Goal: Information Seeking & Learning: Find specific page/section

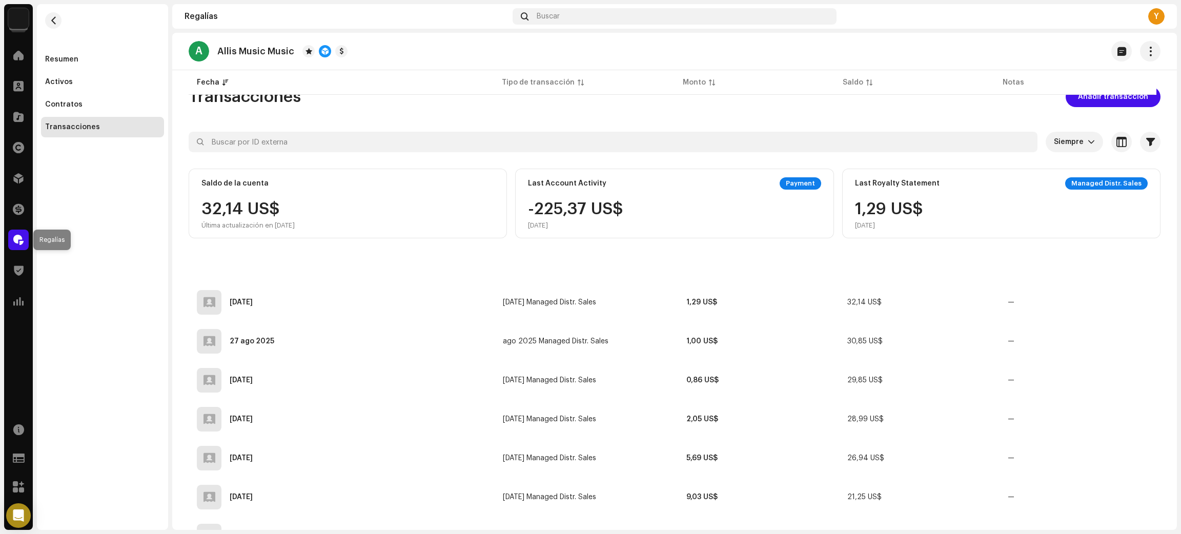
click at [19, 236] on span at bounding box center [18, 240] width 10 height 8
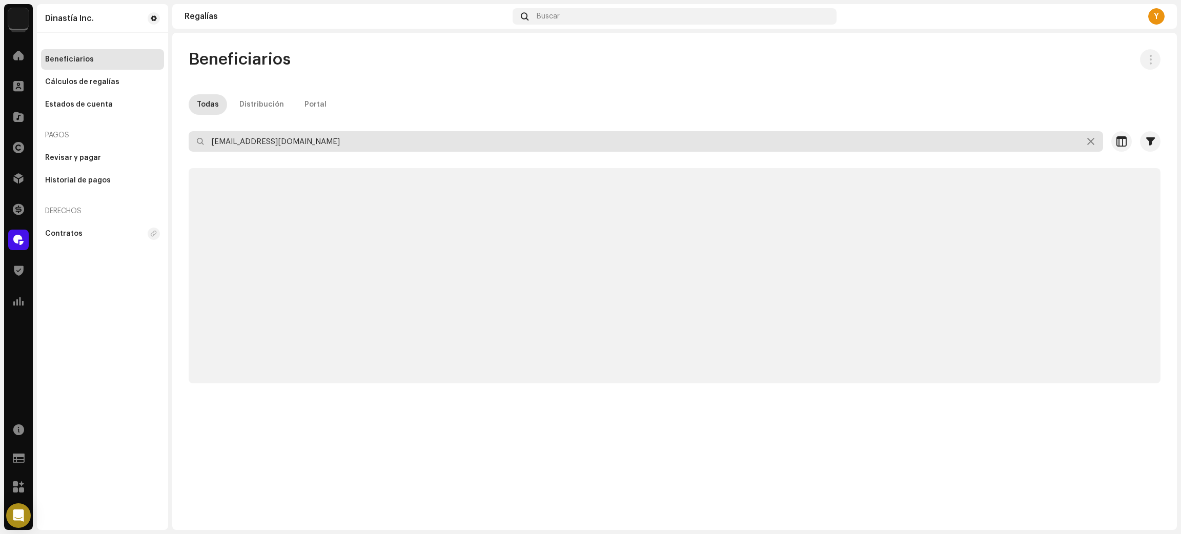
drag, startPoint x: 10, startPoint y: 123, endPoint x: 0, endPoint y: 120, distance: 10.1
click at [0, 121] on div "Dinastía Inc. Inicio Clientes Catálogo Derechos Distribución Financiar Regalías…" at bounding box center [590, 267] width 1181 height 534
paste input "juliandazadistribucion"
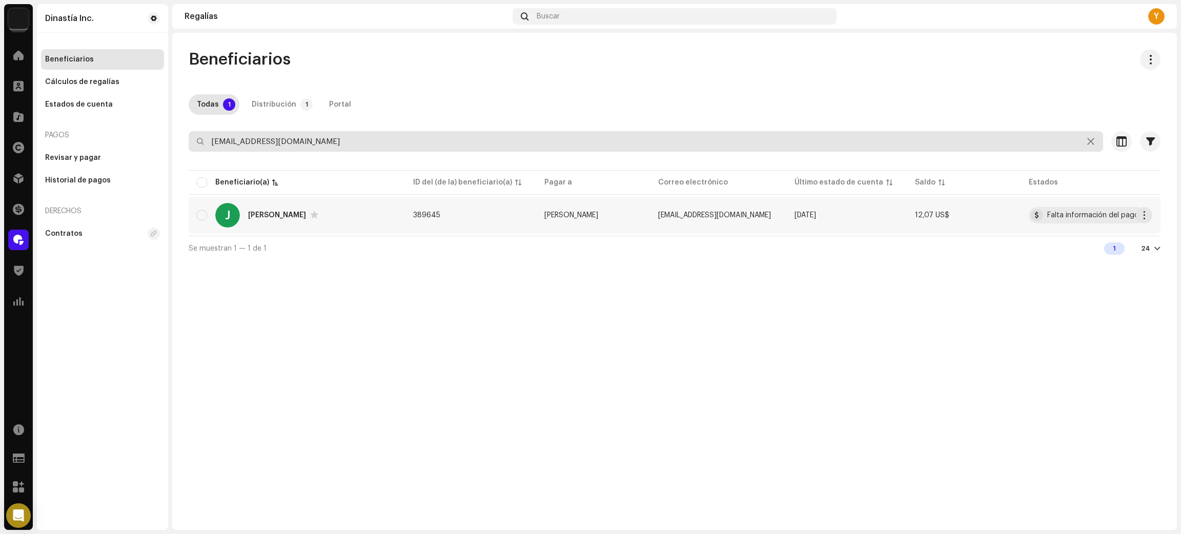
type input "[EMAIL_ADDRESS][DOMAIN_NAME]"
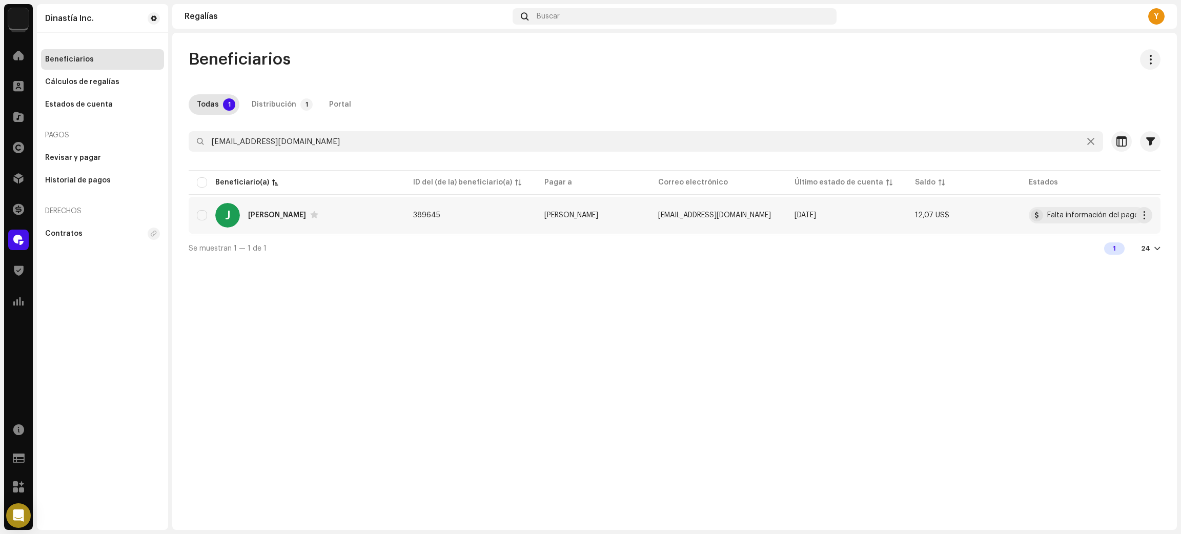
click at [360, 209] on div "J [PERSON_NAME]" at bounding box center [297, 215] width 200 height 25
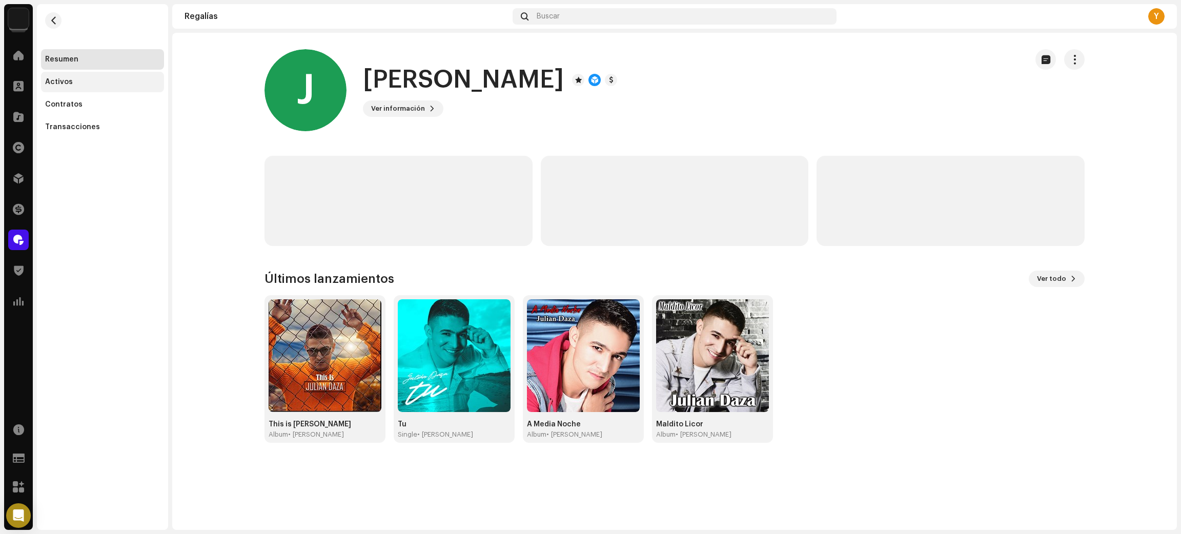
click at [89, 86] on div "Activos" at bounding box center [102, 82] width 115 height 8
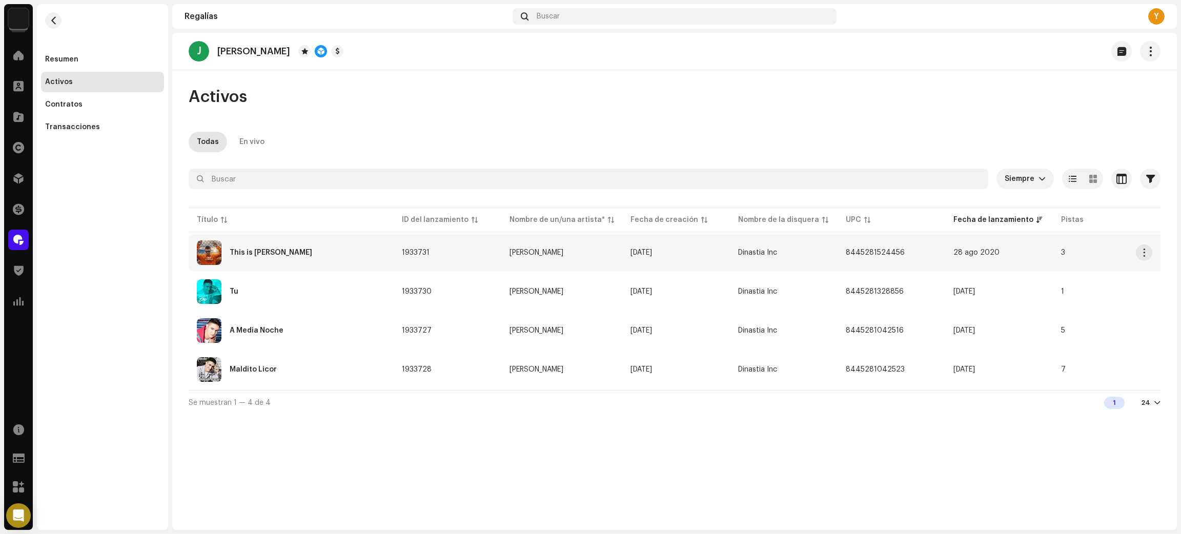
click at [324, 260] on div "This is [PERSON_NAME]" at bounding box center [291, 252] width 189 height 25
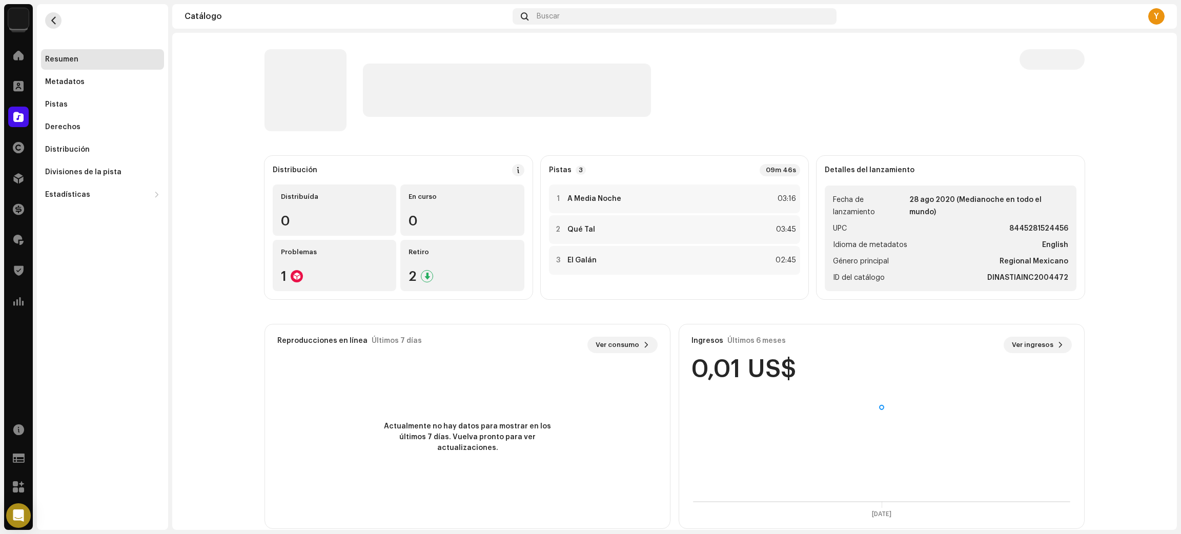
click at [50, 24] on span "button" at bounding box center [54, 20] width 8 height 8
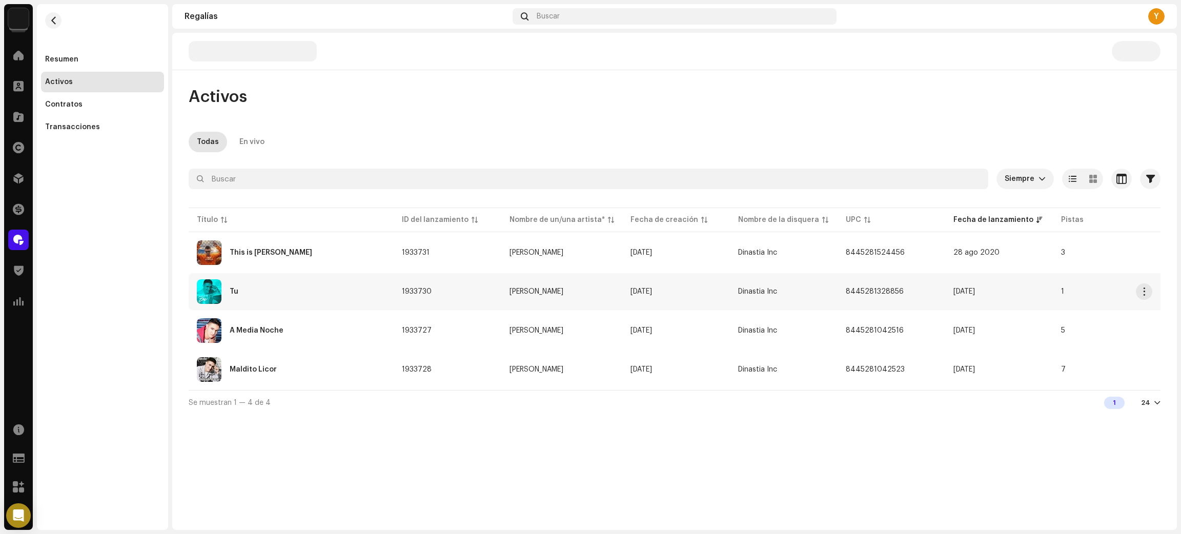
click at [314, 294] on div "Tu" at bounding box center [291, 291] width 189 height 25
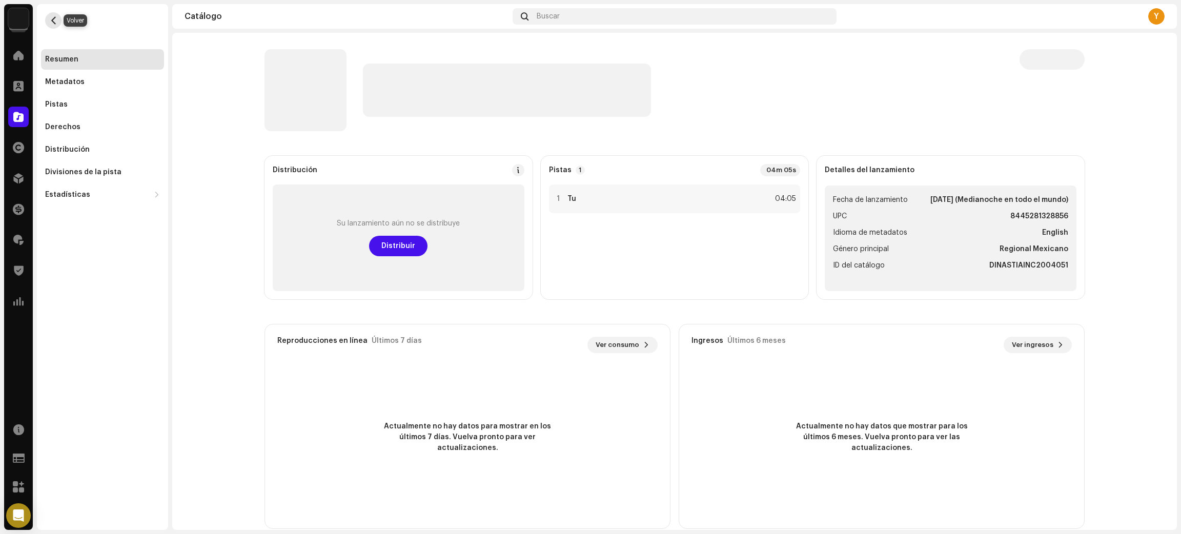
click at [56, 19] on span "button" at bounding box center [54, 20] width 8 height 8
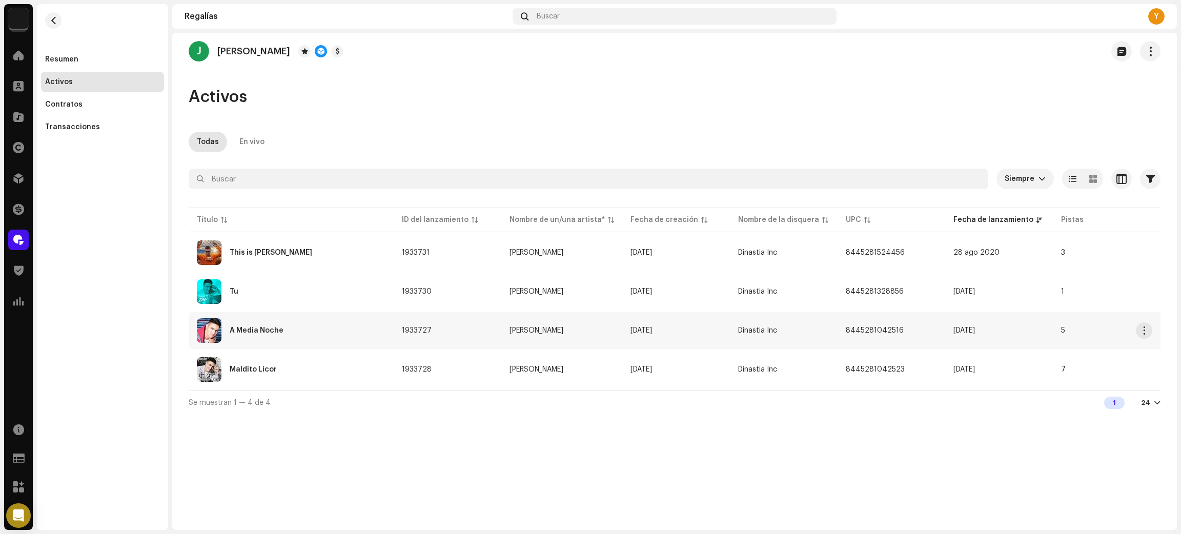
click at [297, 329] on div "A Media Noche" at bounding box center [291, 330] width 189 height 25
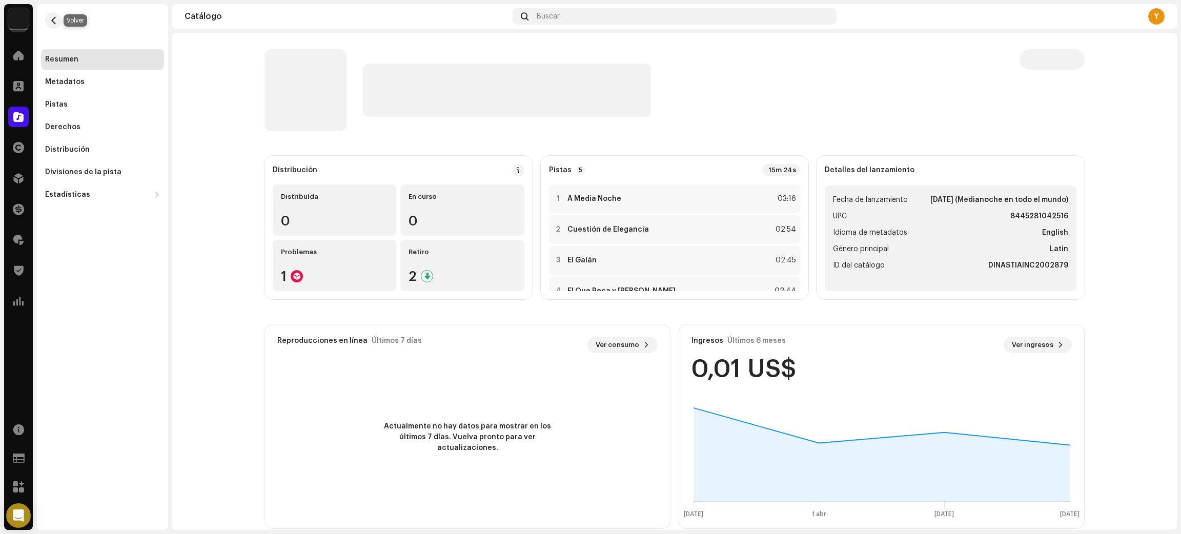
drag, startPoint x: 47, startPoint y: 15, endPoint x: 155, endPoint y: 194, distance: 208.4
click at [50, 18] on button "button" at bounding box center [53, 20] width 16 height 16
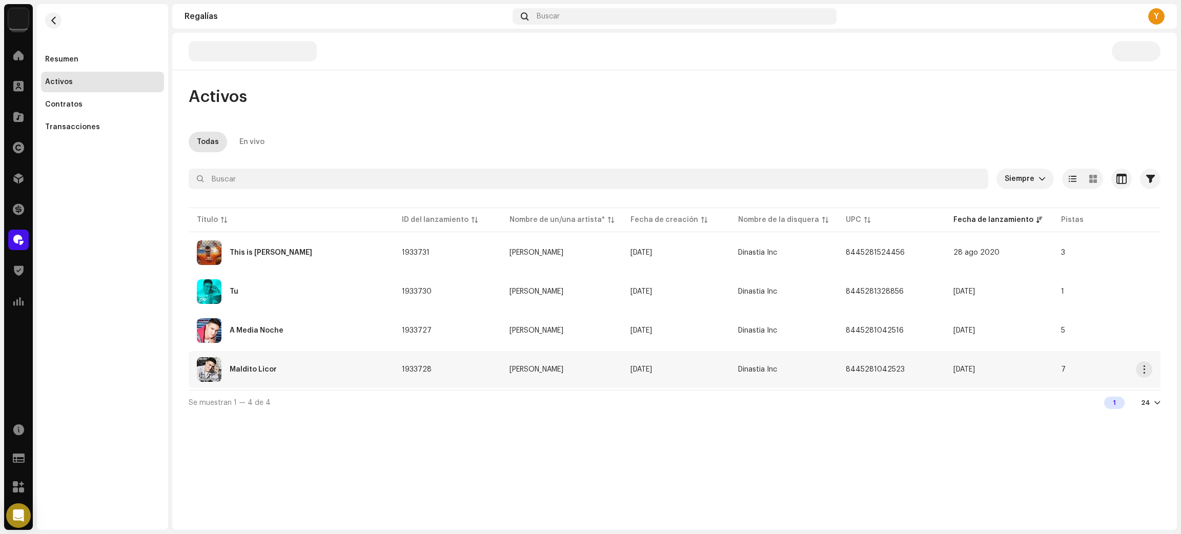
click at [306, 368] on div "Maldito Licor" at bounding box center [291, 369] width 189 height 25
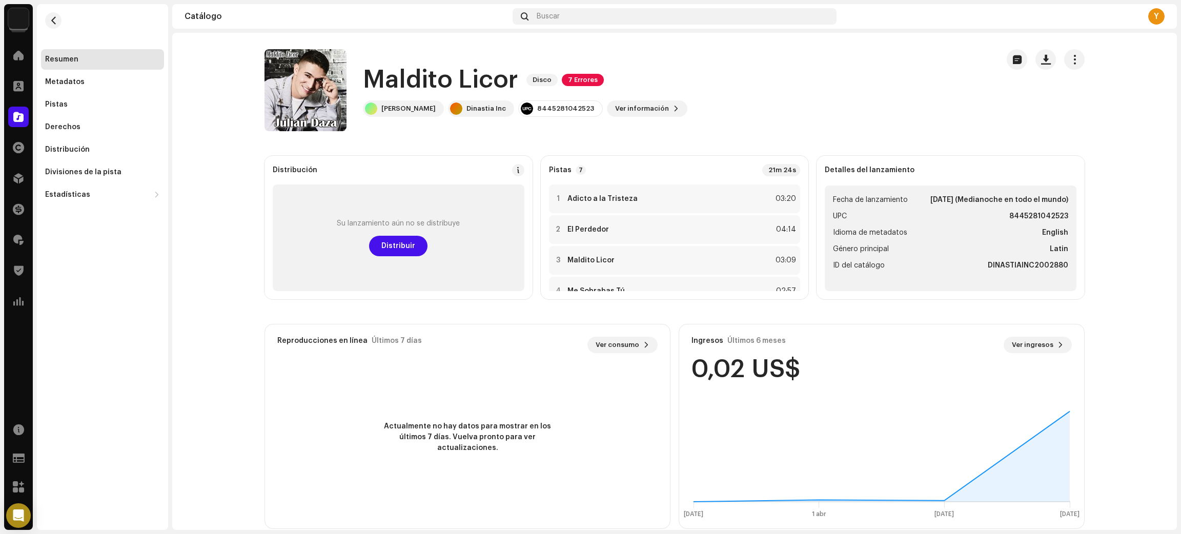
click at [46, 14] on re-m-nav-back at bounding box center [53, 26] width 25 height 45
click at [51, 32] on re-m-nav-back at bounding box center [53, 26] width 25 height 45
click at [51, 22] on span "button" at bounding box center [54, 20] width 8 height 8
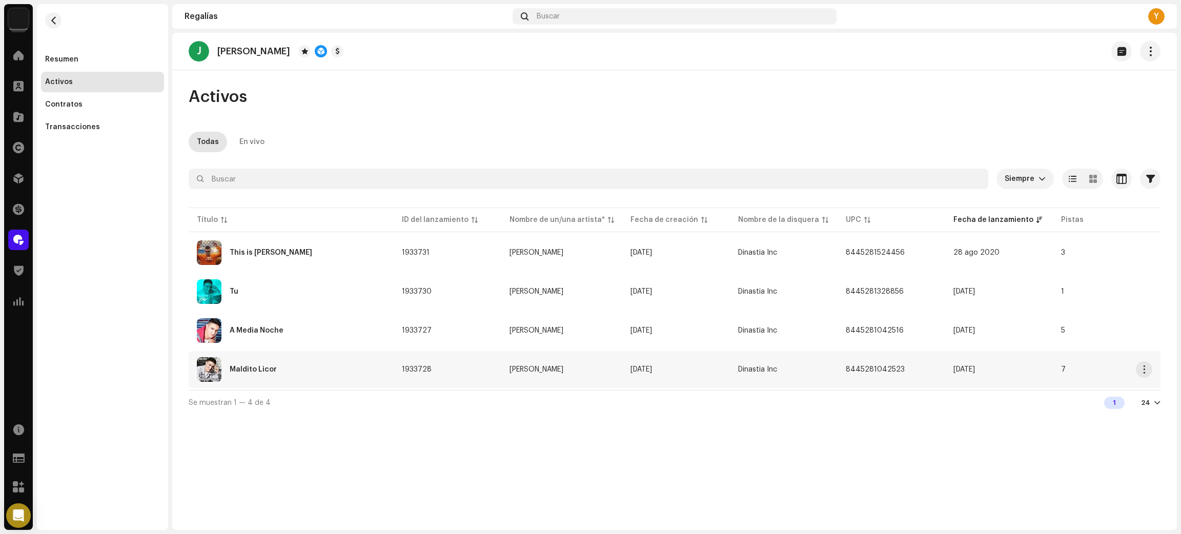
click at [350, 357] on div "Maldito Licor" at bounding box center [291, 369] width 189 height 25
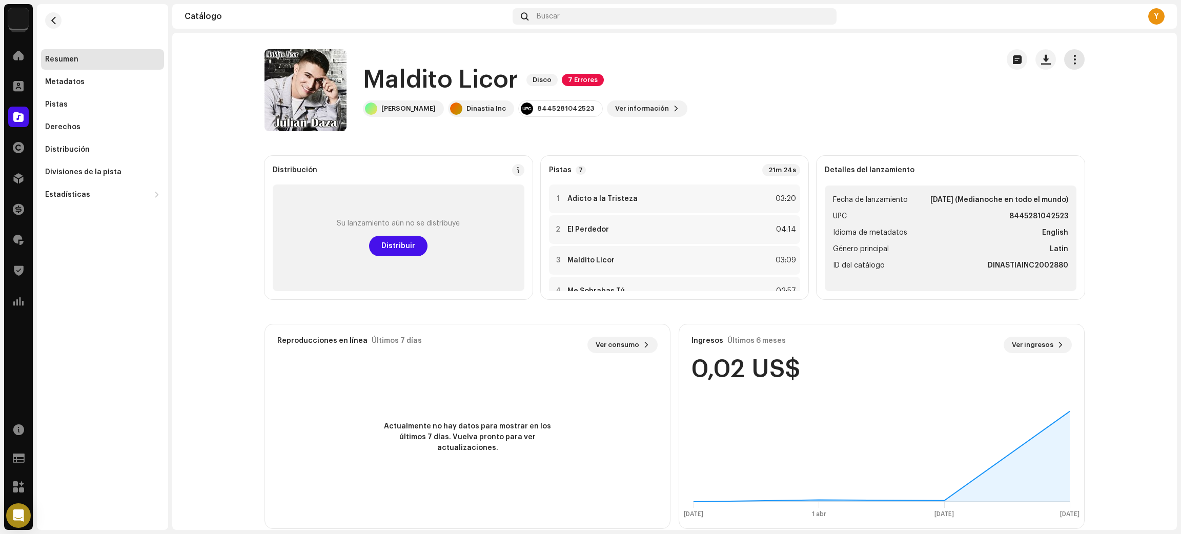
click at [1070, 61] on span "button" at bounding box center [1075, 59] width 10 height 8
drag, startPoint x: 762, startPoint y: 62, endPoint x: 512, endPoint y: 61, distance: 249.7
click at [762, 63] on div "Maldito Licor Disco 7 Errores [PERSON_NAME] Dinastia Inc 8445281042523 Ver info…" at bounding box center [628, 90] width 726 height 82
click at [48, 26] on button "button" at bounding box center [53, 20] width 16 height 16
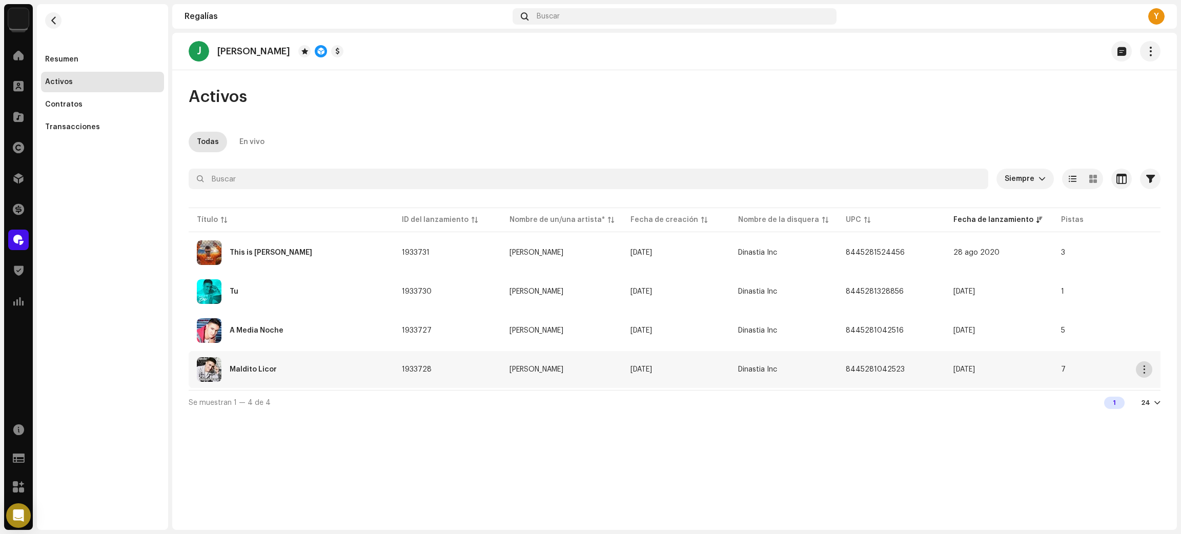
click at [1146, 369] on span "button" at bounding box center [1145, 370] width 8 height 8
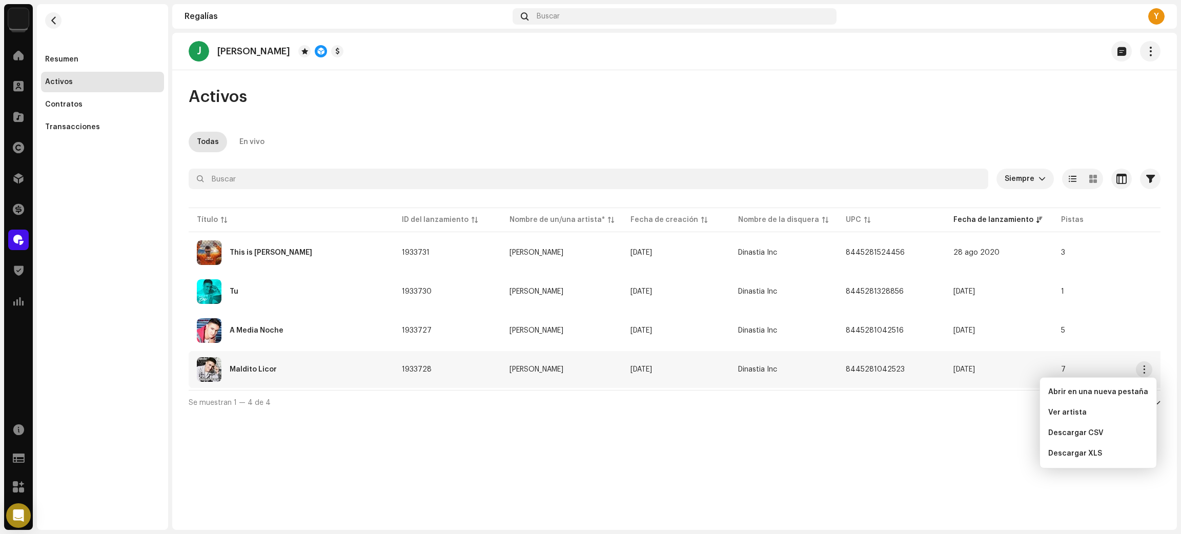
click at [910, 456] on div "J [PERSON_NAME] Activos Todas En vivo Siempre Seleccionado 0 Seleccionar todo O…" at bounding box center [674, 281] width 1005 height 497
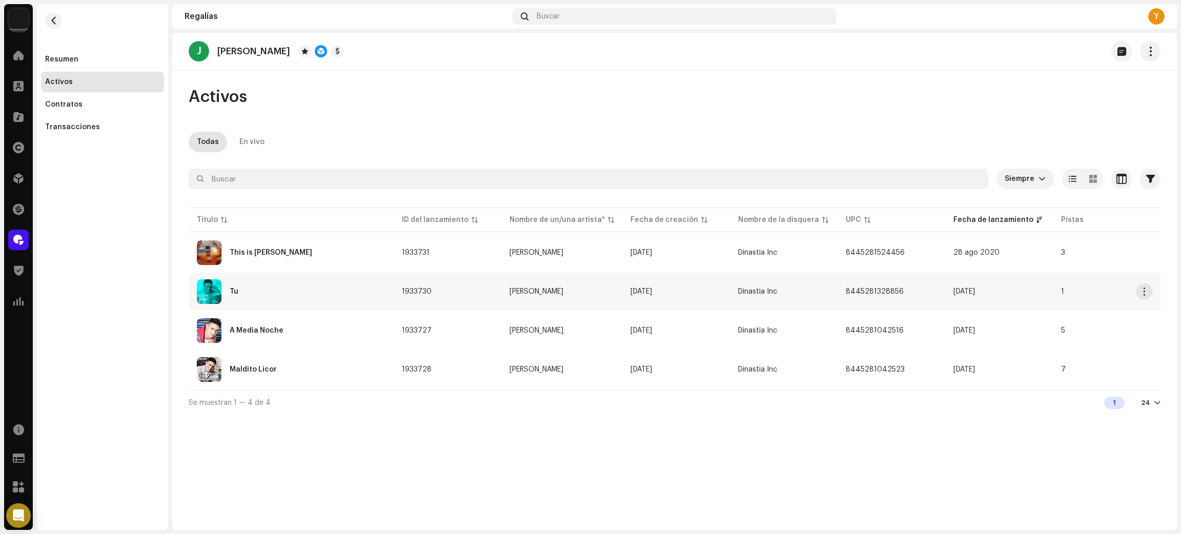
click at [330, 291] on div "Tu" at bounding box center [291, 291] width 189 height 25
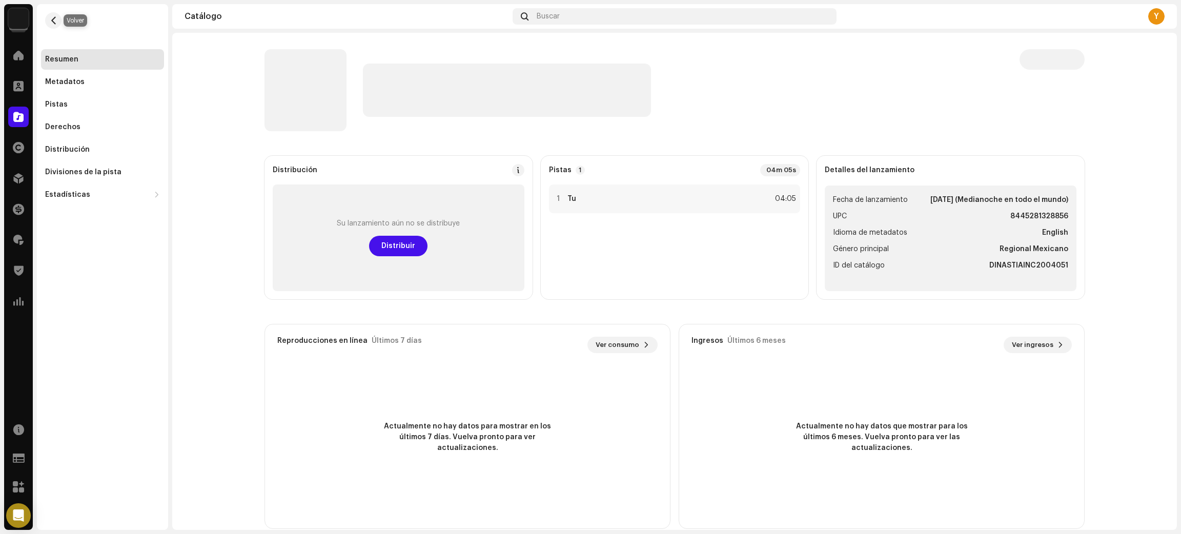
drag, startPoint x: 50, startPoint y: 24, endPoint x: 75, endPoint y: 36, distance: 27.8
click at [50, 24] on span "button" at bounding box center [54, 20] width 8 height 8
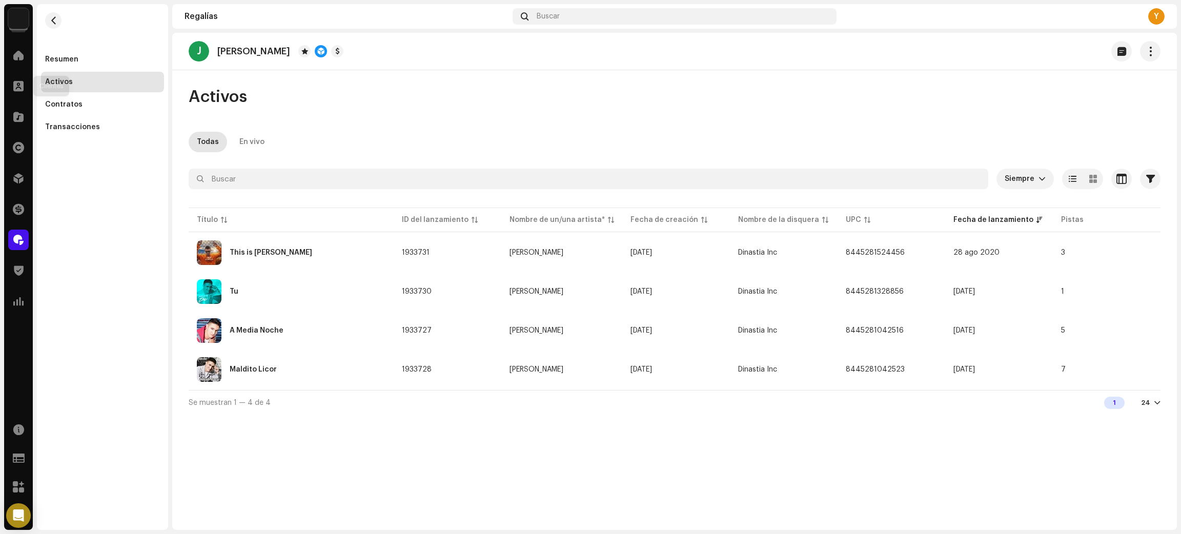
click at [29, 84] on div "Clientes" at bounding box center [18, 86] width 29 height 29
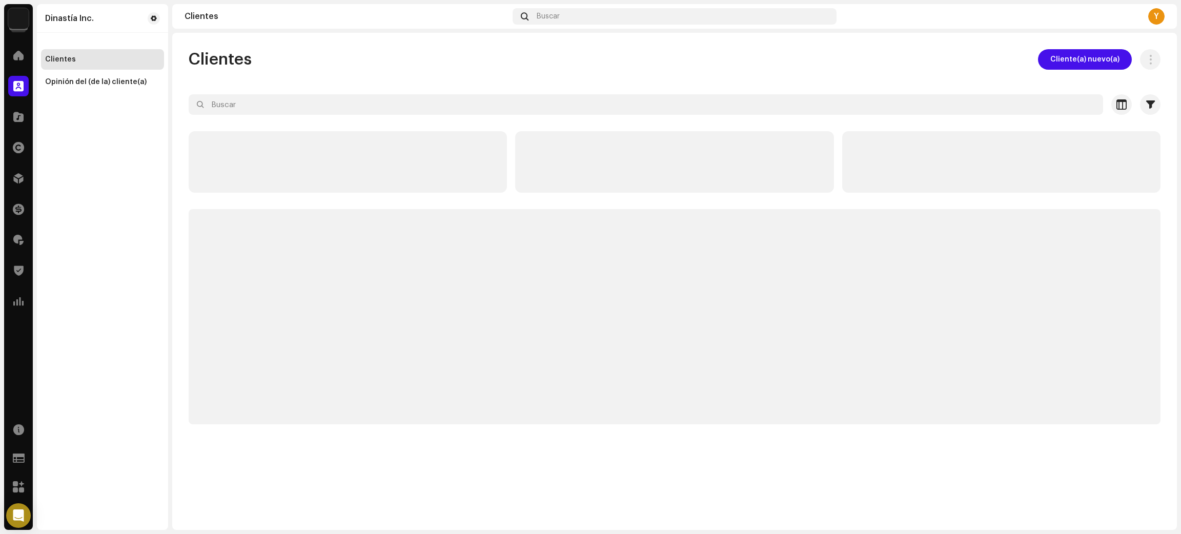
click at [0, 87] on div "Dinastía Inc. Inicio Clientes Catálogo Derechos Distribución Financiar Regalías…" at bounding box center [590, 267] width 1181 height 534
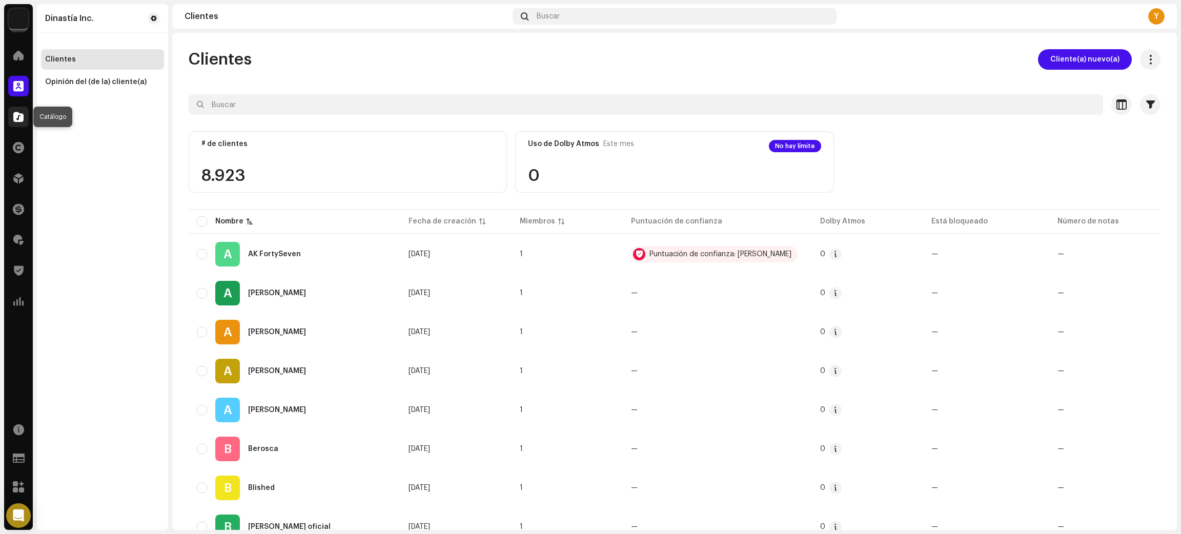
click at [17, 119] on span at bounding box center [18, 117] width 10 height 8
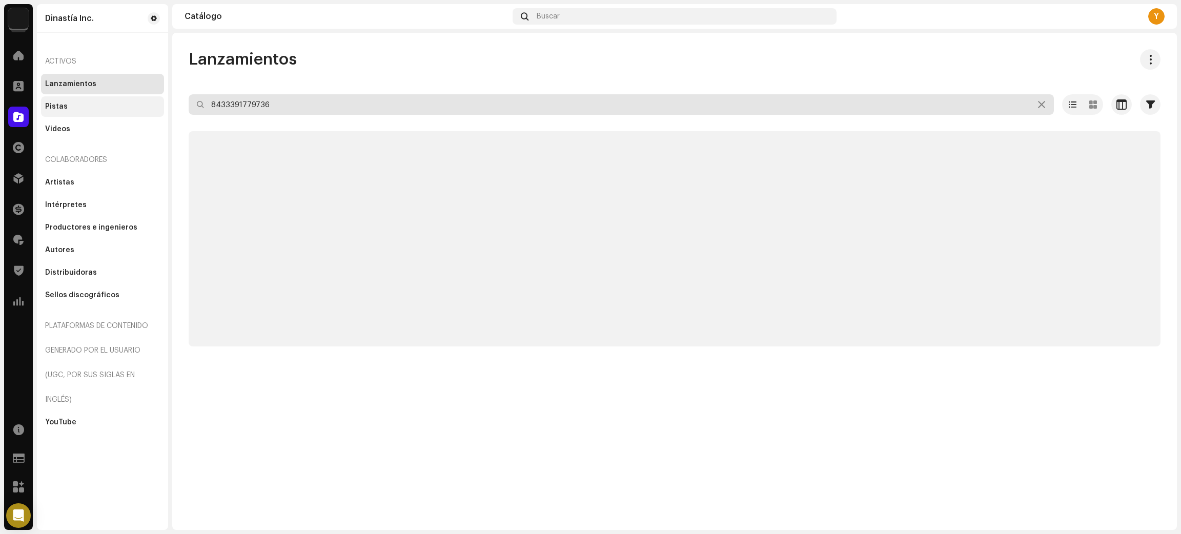
drag, startPoint x: 316, startPoint y: 103, endPoint x: 42, endPoint y: 100, distance: 274.3
click at [43, 102] on div "Dinastía Inc. Inicio Clientes Catálogo Derechos Distribución Financiar Regalías…" at bounding box center [590, 267] width 1181 height 534
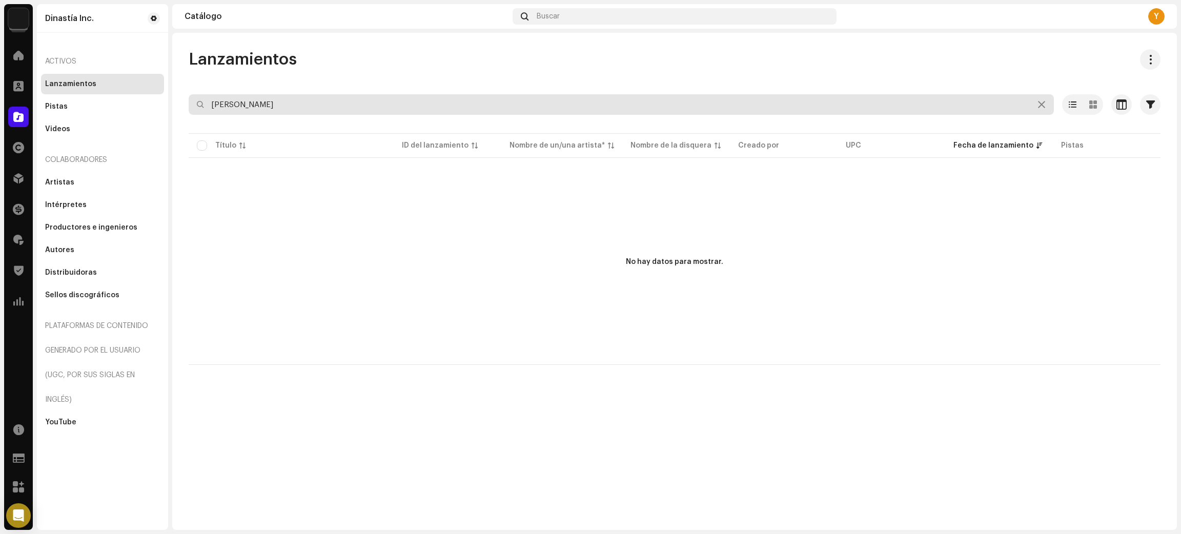
click at [225, 105] on input "[PERSON_NAME]" at bounding box center [621, 104] width 865 height 21
click at [222, 103] on input "[PERSON_NAME]" at bounding box center [621, 104] width 865 height 21
click at [220, 104] on input "[PERSON_NAME]" at bounding box center [621, 104] width 865 height 21
type input "[PERSON_NAME]"
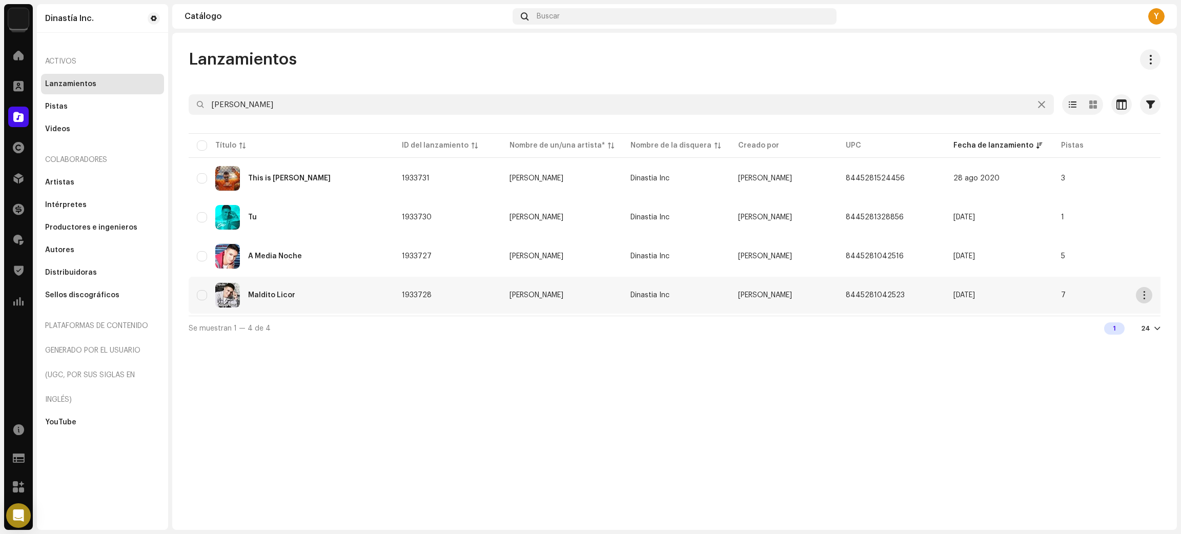
click at [1145, 295] on span "button" at bounding box center [1145, 295] width 8 height 8
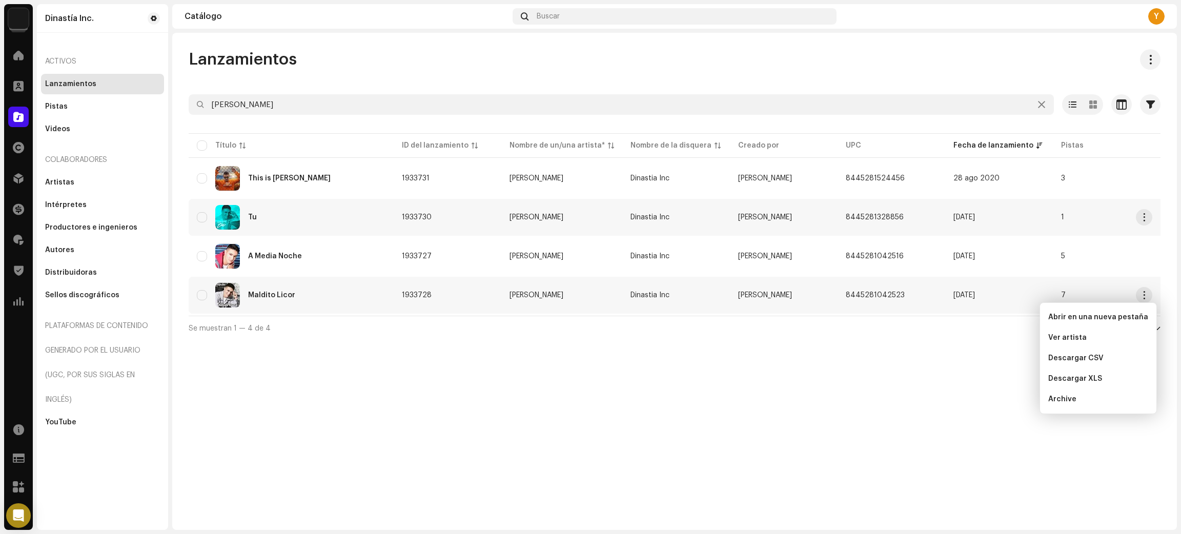
drag, startPoint x: 847, startPoint y: 393, endPoint x: 502, endPoint y: 228, distance: 382.0
click at [843, 390] on div "Lanzamientos [PERSON_NAME] Seleccionado 0 Opciones Filtros Estado de distribuci…" at bounding box center [674, 281] width 1005 height 497
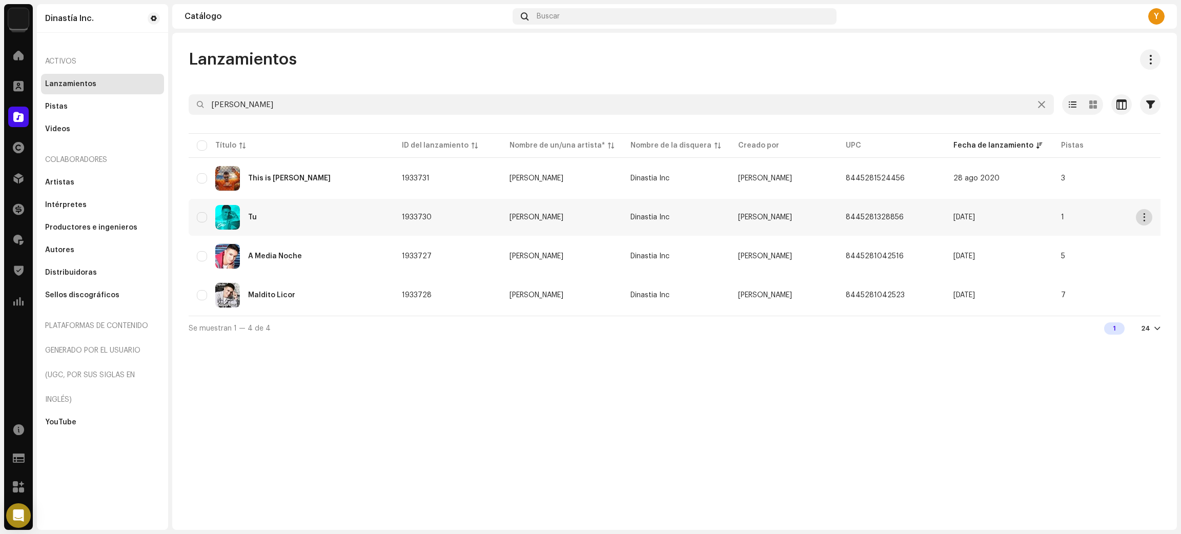
click at [1143, 211] on button "button" at bounding box center [1144, 217] width 16 height 16
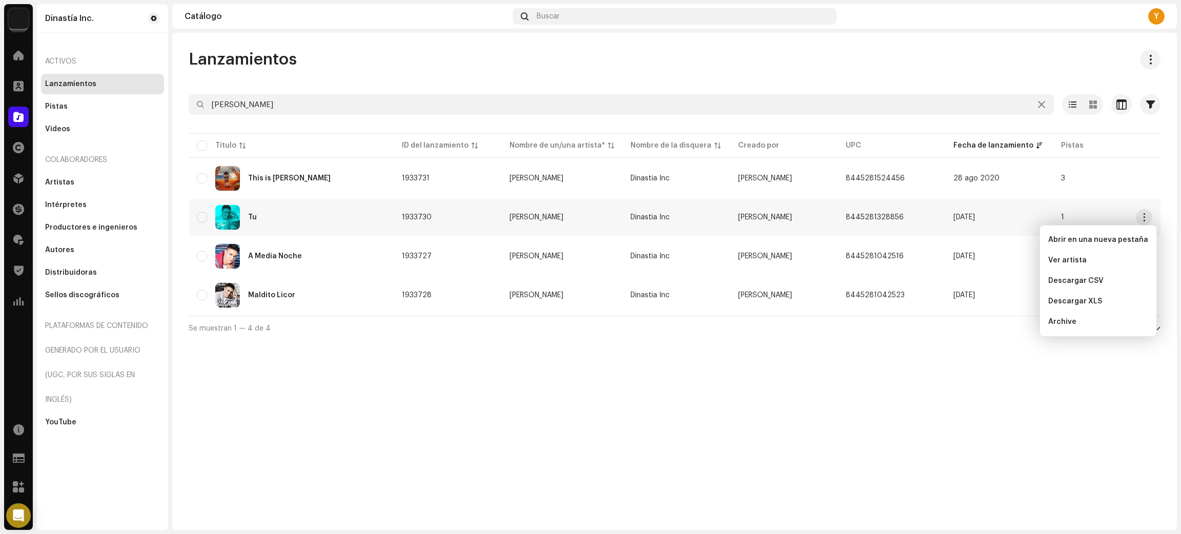
click at [835, 380] on div "Lanzamientos [PERSON_NAME] Seleccionado 0 Opciones Filtros Estado de distribuci…" at bounding box center [674, 281] width 1005 height 497
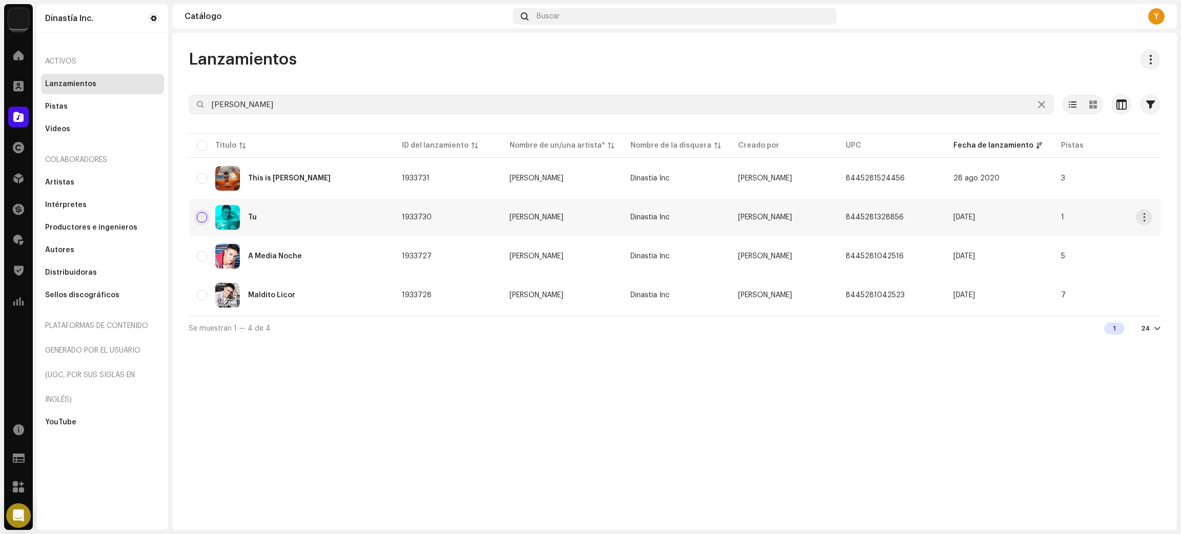
drag, startPoint x: 201, startPoint y: 217, endPoint x: 367, endPoint y: 242, distance: 167.4
click at [203, 217] on input "checkbox" at bounding box center [202, 217] width 10 height 10
checkbox input "true"
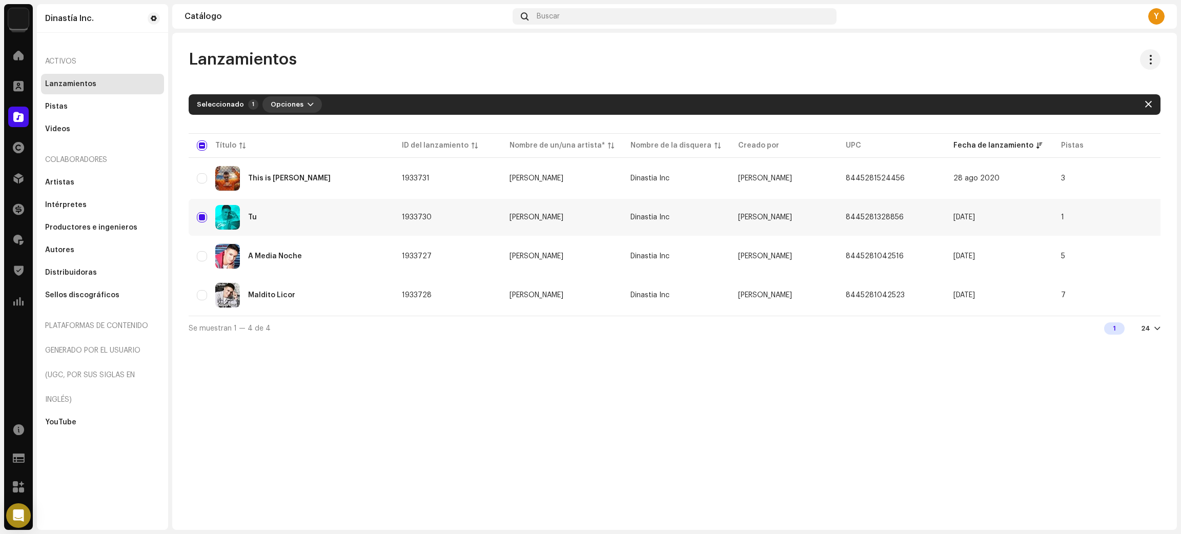
click at [299, 104] on button "Opciones" at bounding box center [291, 104] width 59 height 16
drag, startPoint x: 237, startPoint y: 354, endPoint x: 186, endPoint y: 323, distance: 59.8
click at [233, 355] on div "Lanzamientos [PERSON_NAME] Seleccionado 1 Opciones Filtros Estado de distribuci…" at bounding box center [674, 281] width 1005 height 497
click at [198, 296] on input "Row Unselected" at bounding box center [202, 295] width 10 height 10
checkbox input "true"
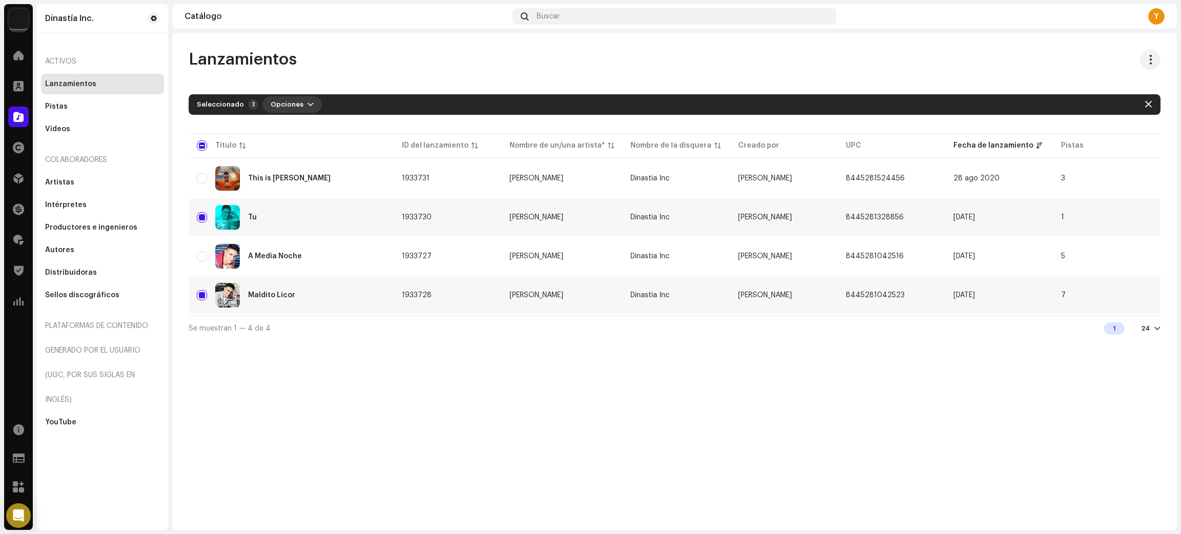
click at [308, 105] on span "button" at bounding box center [311, 104] width 6 height 8
click at [201, 215] on input "Row Selected" at bounding box center [202, 217] width 10 height 10
checkbox input "false"
click at [297, 99] on span "Opciones" at bounding box center [287, 104] width 33 height 21
drag, startPoint x: 563, startPoint y: 439, endPoint x: 598, endPoint y: 369, distance: 78.6
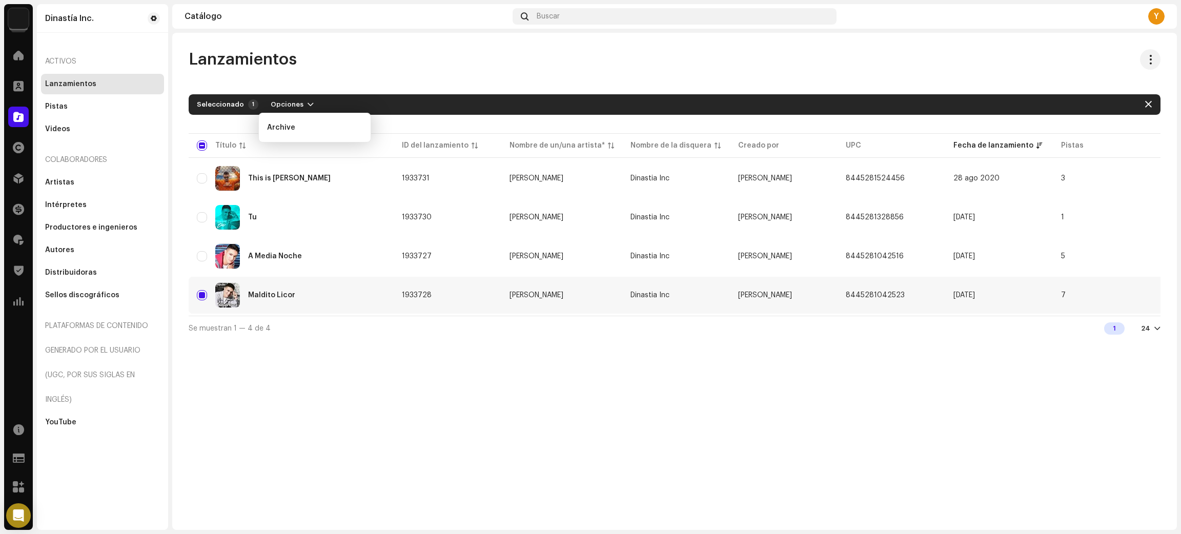
click at [562, 439] on div "Lanzamientos [PERSON_NAME] Seleccionado 1 Opciones Filtros Estado de distribuci…" at bounding box center [674, 281] width 1005 height 497
click at [1147, 294] on span "button" at bounding box center [1145, 295] width 8 height 8
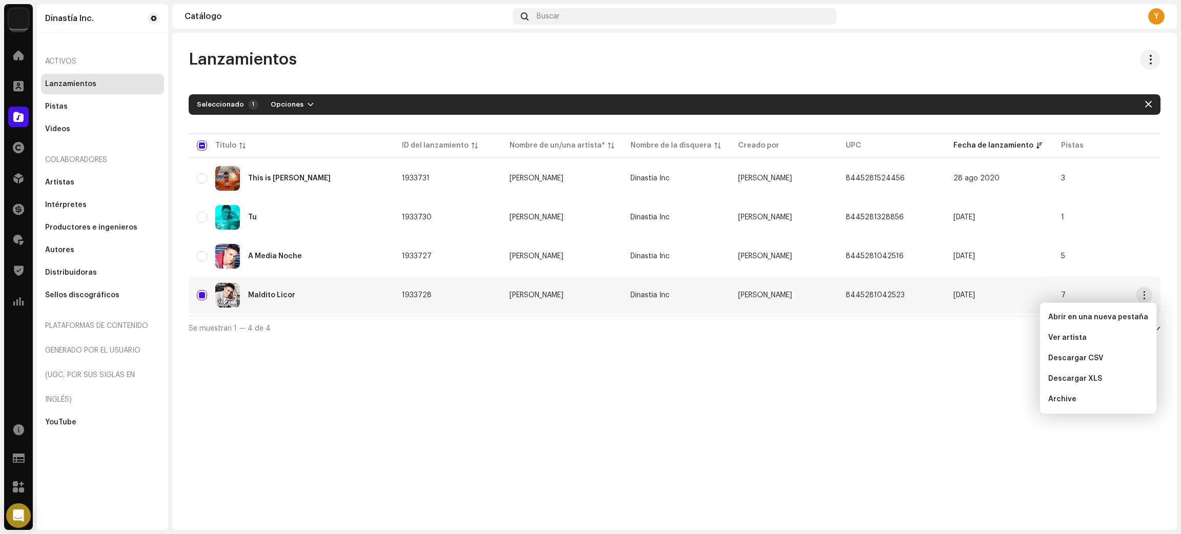
click at [499, 472] on div "Lanzamientos [PERSON_NAME] Seleccionado 1 Opciones Filtros Estado de distribuci…" at bounding box center [674, 281] width 1005 height 497
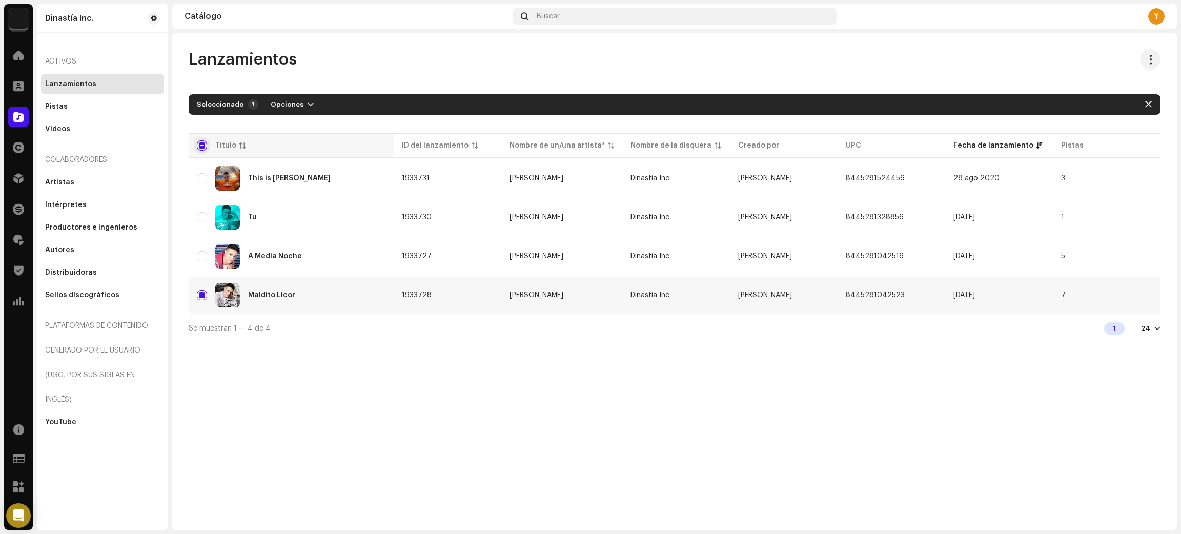
click at [201, 144] on input "checkbox" at bounding box center [202, 145] width 10 height 10
checkbox input "true"
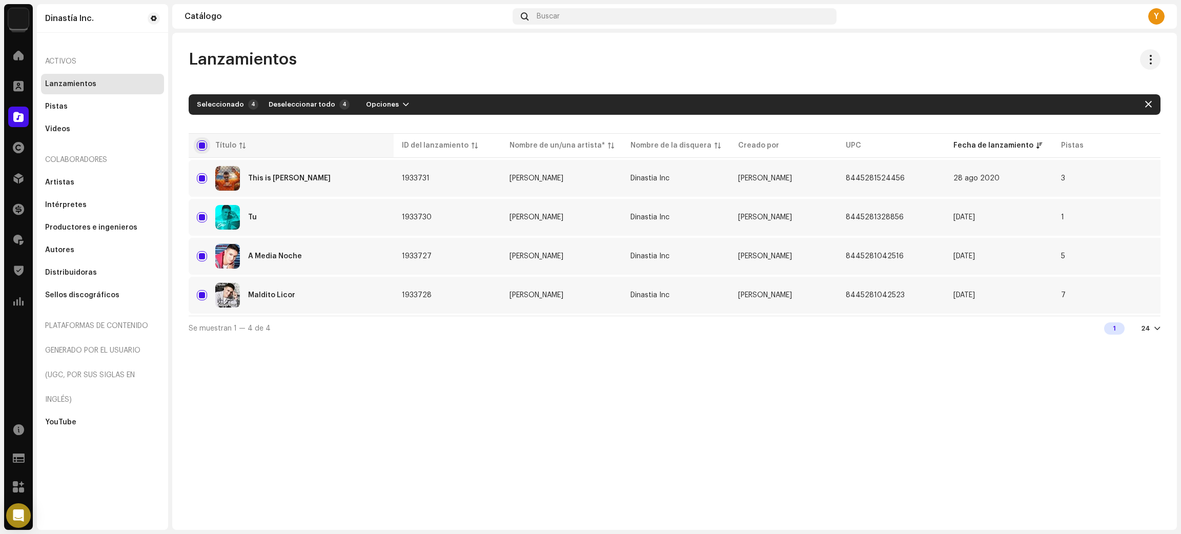
click at [199, 143] on input "checkbox" at bounding box center [202, 145] width 10 height 10
checkbox input "false"
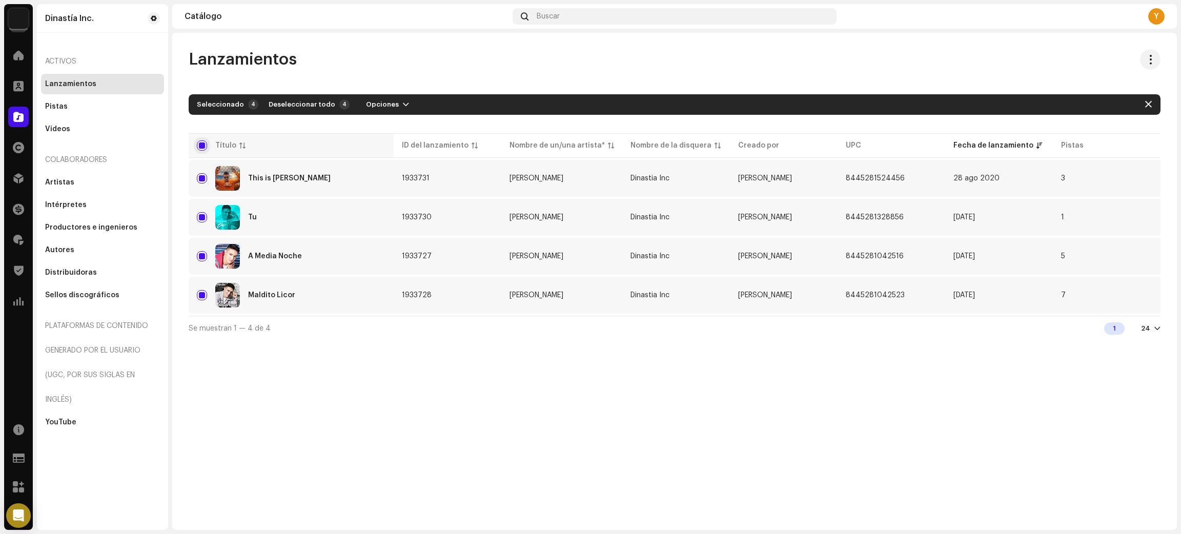
checkbox input "false"
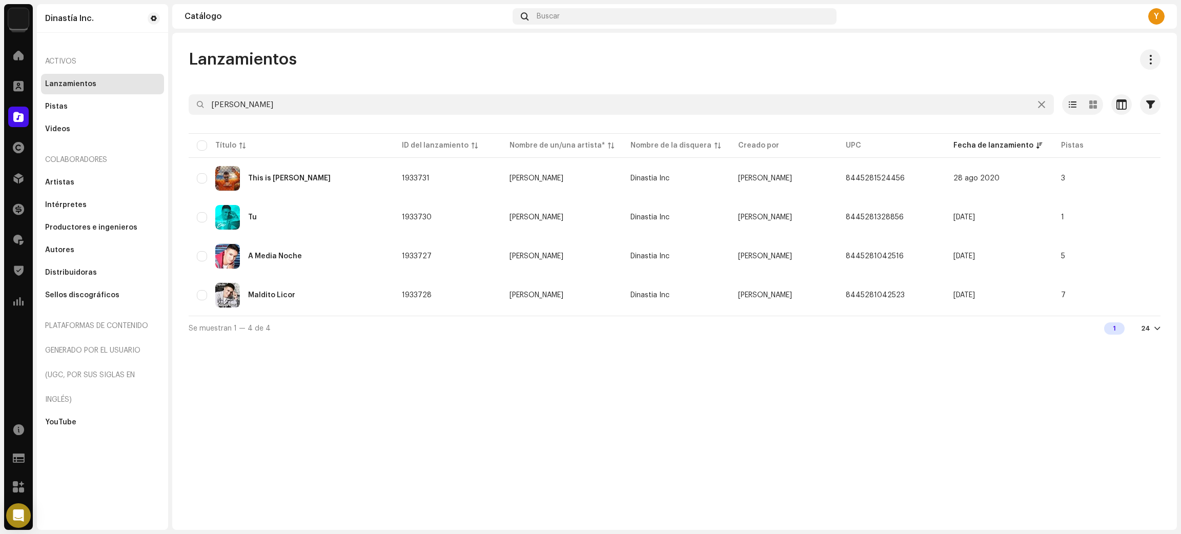
drag, startPoint x: 843, startPoint y: 439, endPoint x: 949, endPoint y: 276, distance: 194.5
click at [844, 440] on div "Lanzamientos [PERSON_NAME] Seleccionado 0 Opciones Filtros Estado de distribuci…" at bounding box center [674, 281] width 1005 height 497
click at [1152, 104] on span "button" at bounding box center [1150, 104] width 9 height 8
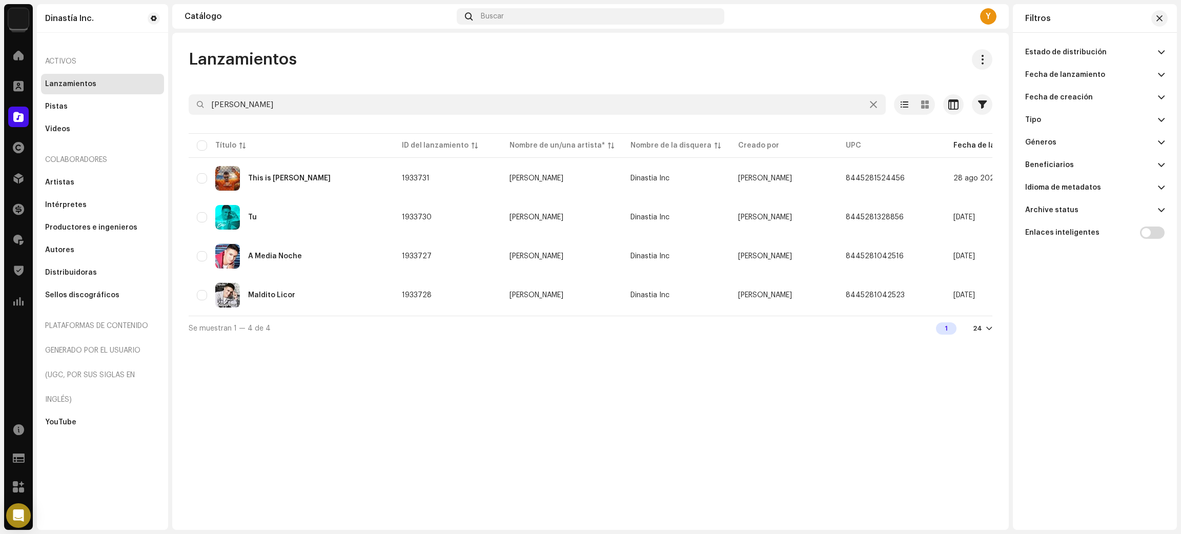
click at [465, 392] on div "Lanzamientos [PERSON_NAME] Seleccionado 0 Opciones Filtros Estado de distribuci…" at bounding box center [590, 281] width 837 height 497
click at [1158, 11] on button "button" at bounding box center [1159, 18] width 16 height 16
